Goal: Information Seeking & Learning: Learn about a topic

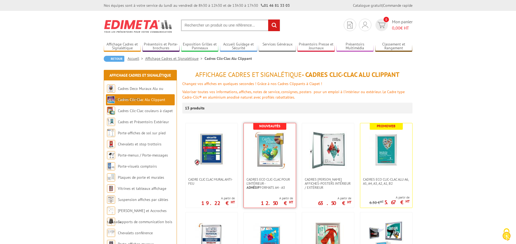
click at [271, 150] on img at bounding box center [270, 150] width 38 height 38
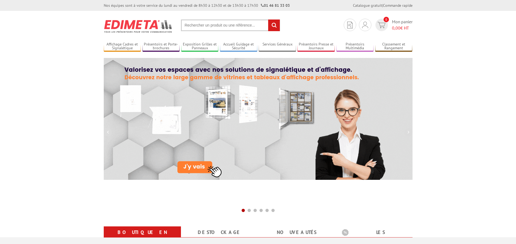
click at [197, 22] on input "text" at bounding box center [230, 25] width 99 height 12
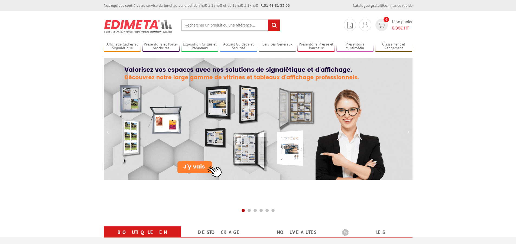
click at [196, 25] on input "text" at bounding box center [230, 25] width 99 height 12
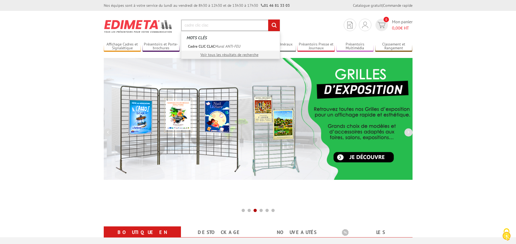
type input "cadre clic clac"
click at [268, 19] on input "rechercher" at bounding box center [274, 25] width 12 height 12
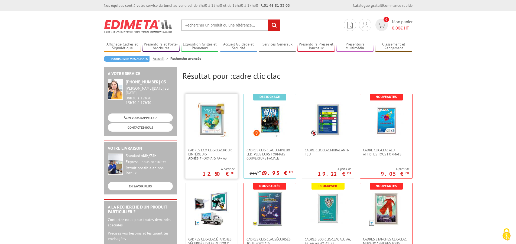
click at [208, 143] on link at bounding box center [211, 121] width 52 height 54
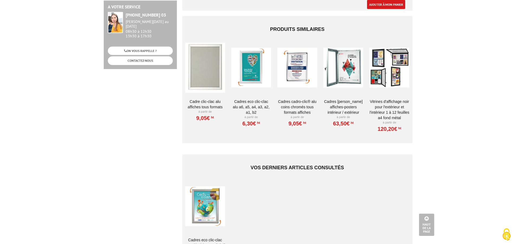
scroll to position [406, 0]
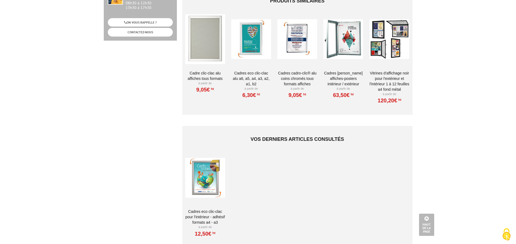
click at [201, 182] on div at bounding box center [205, 177] width 40 height 54
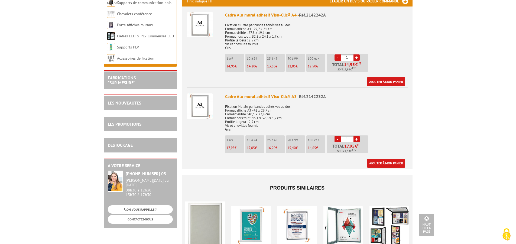
scroll to position [271, 0]
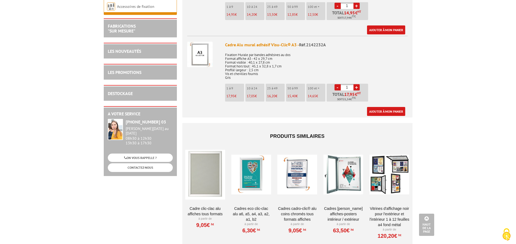
click at [248, 173] on div at bounding box center [251, 174] width 40 height 54
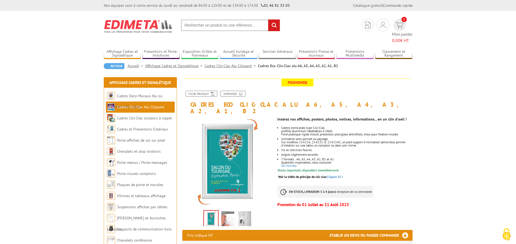
click at [194, 28] on input "text" at bounding box center [230, 25] width 99 height 12
type input "cadres a0"
click at [268, 19] on input "rechercher" at bounding box center [274, 25] width 12 height 12
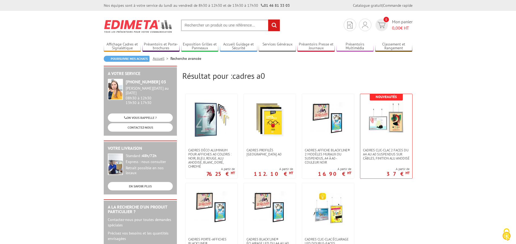
click at [207, 25] on input "text" at bounding box center [230, 25] width 99 height 12
type input "card"
